Goal: Navigation & Orientation: Find specific page/section

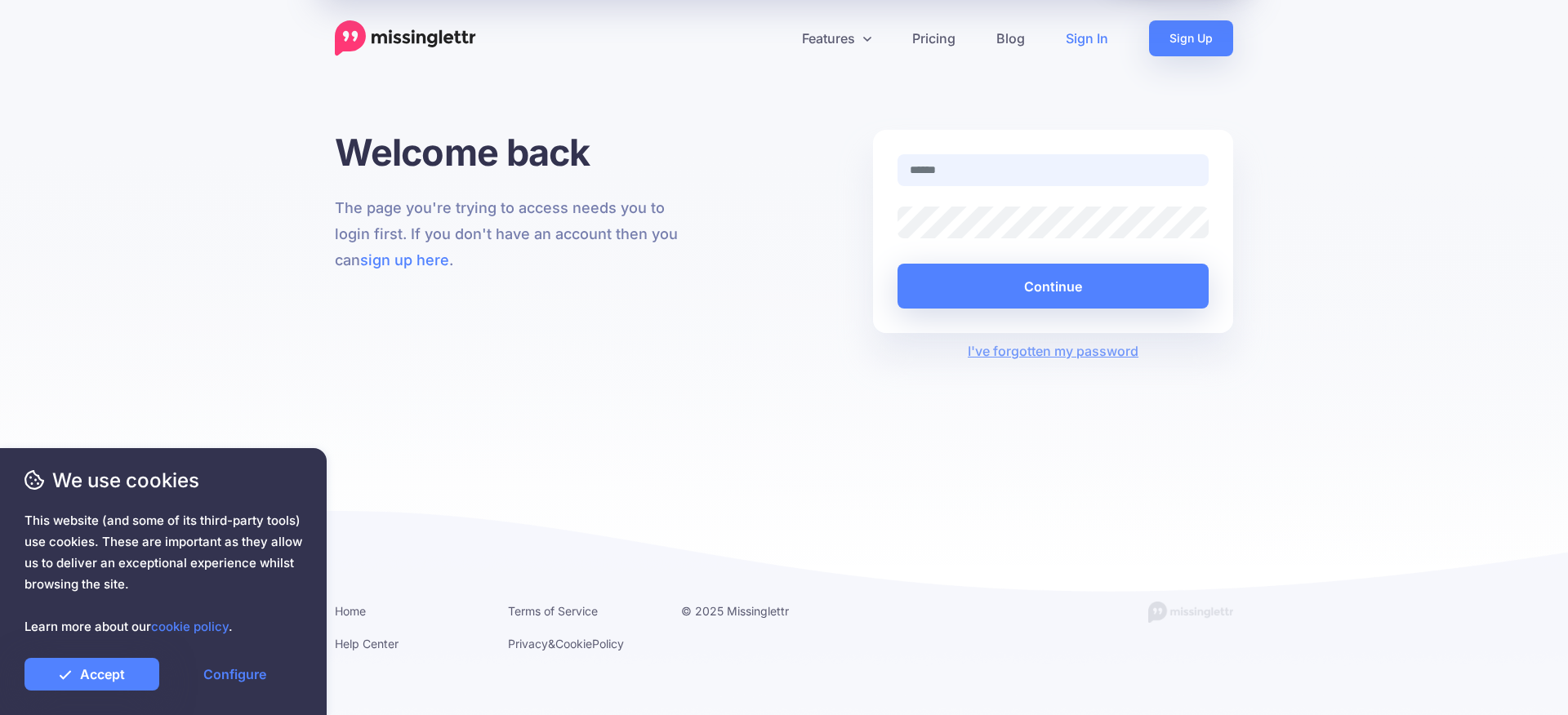
type input "**********"
click at [1034, 302] on button "Continue" at bounding box center [1053, 286] width 311 height 45
click at [114, 683] on link "Accept" at bounding box center [91, 674] width 135 height 33
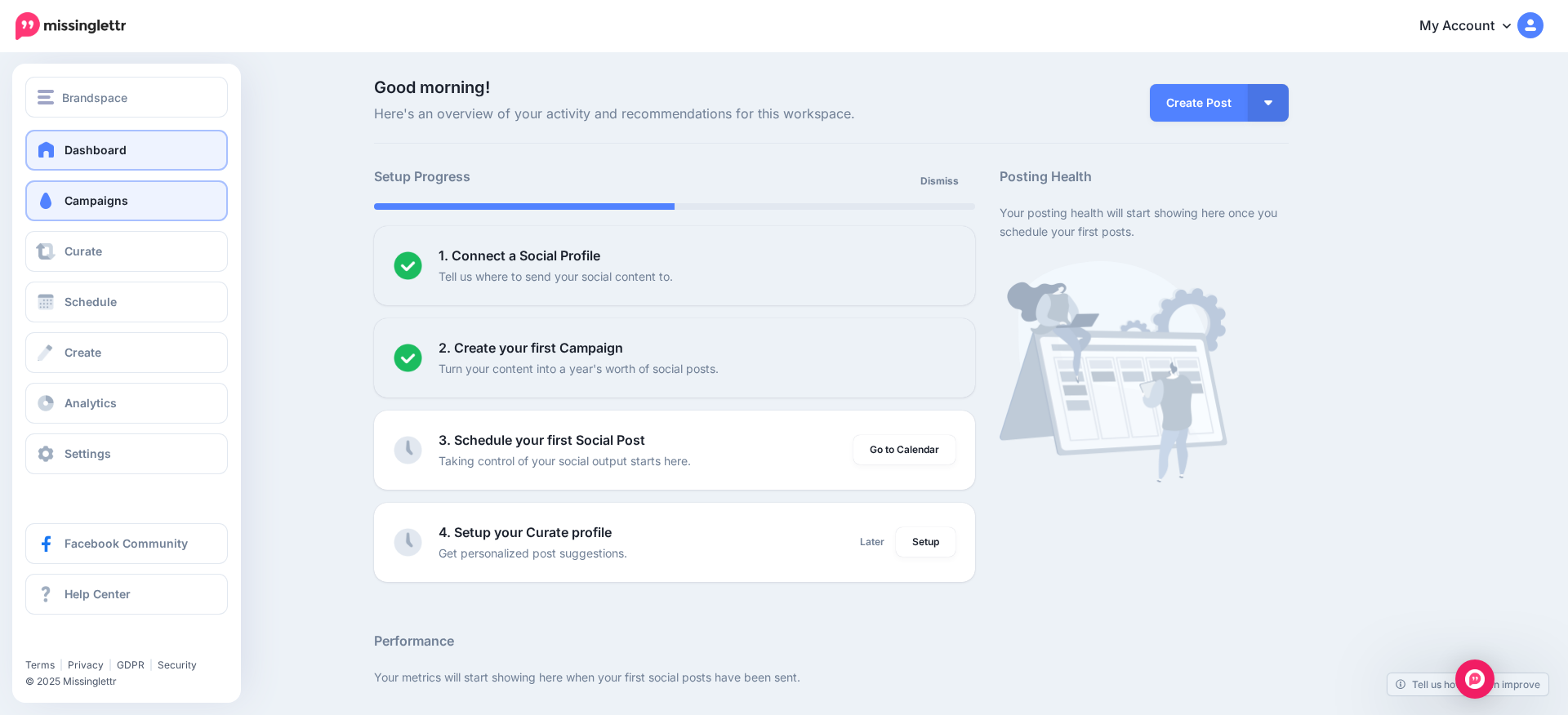
click at [107, 204] on span "Campaigns" at bounding box center [96, 200] width 64 height 14
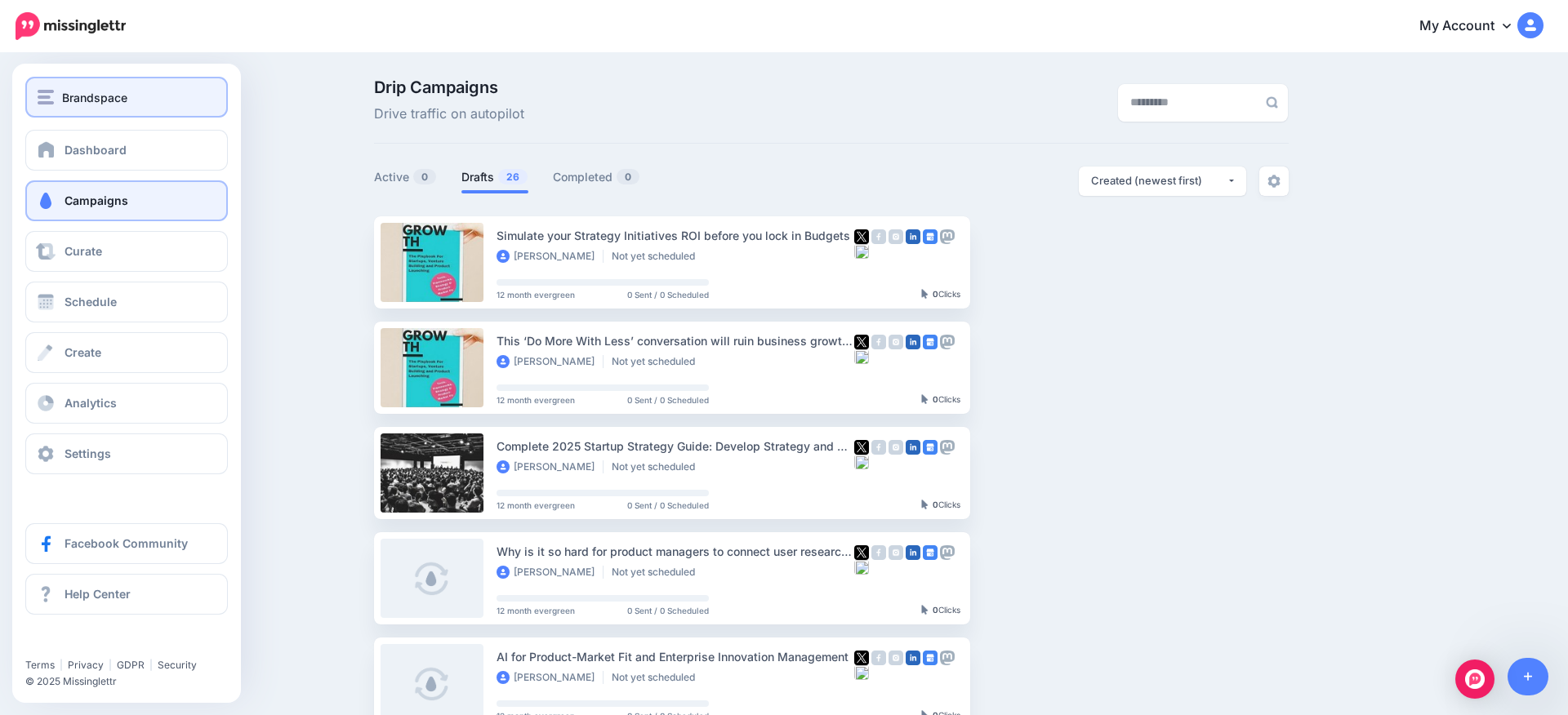
click at [71, 97] on span "Brandspace" at bounding box center [94, 97] width 65 height 18
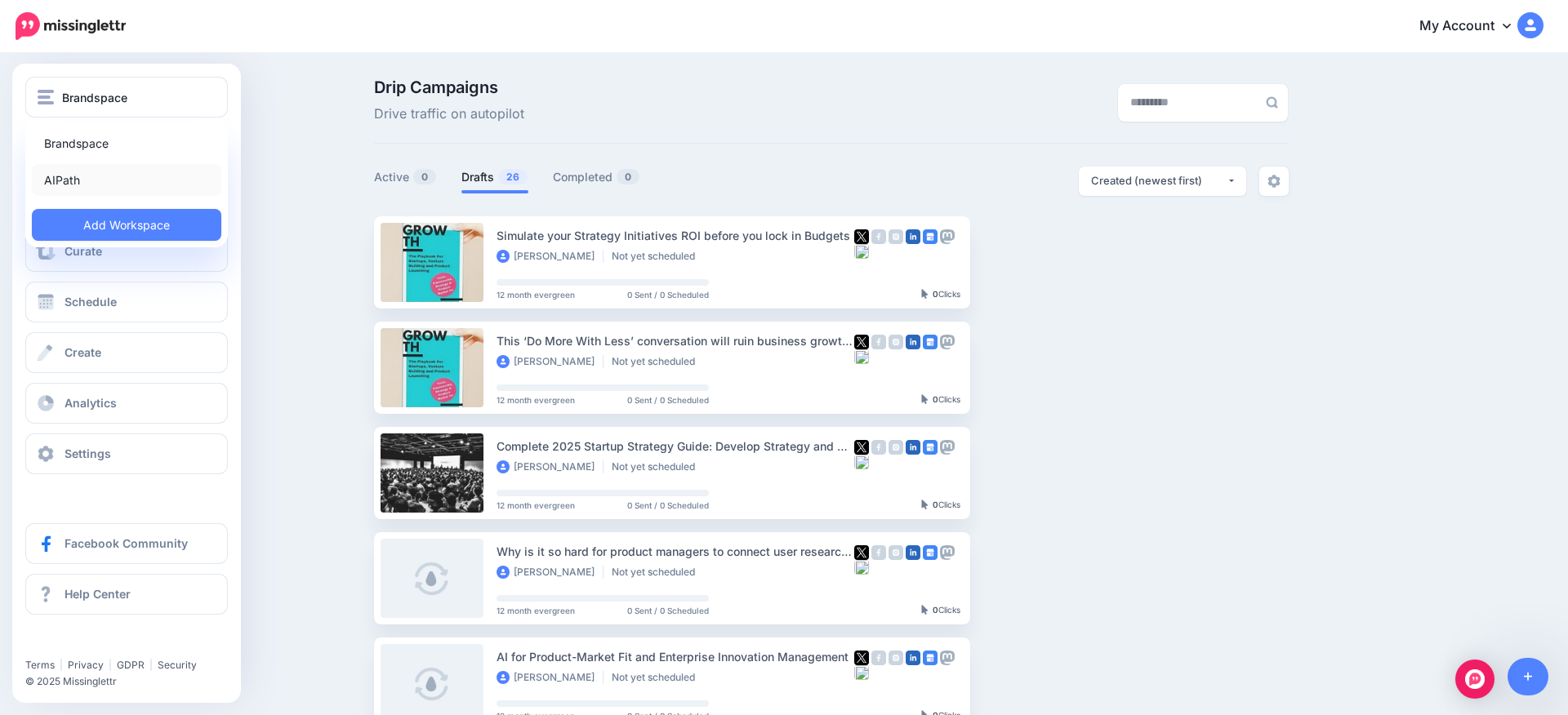
click at [63, 181] on link "AIPath" at bounding box center [126, 179] width 189 height 32
